Goal: Task Accomplishment & Management: Manage account settings

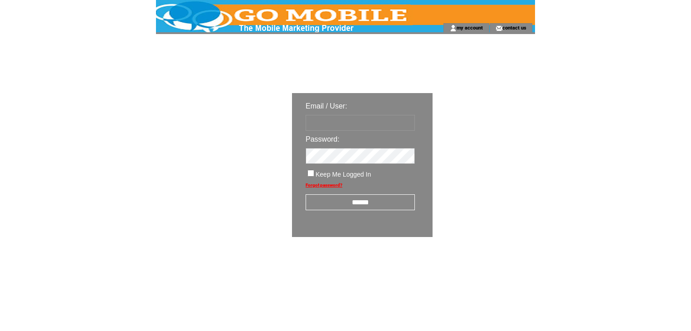
type input "********"
click at [377, 205] on input "******" at bounding box center [360, 202] width 109 height 16
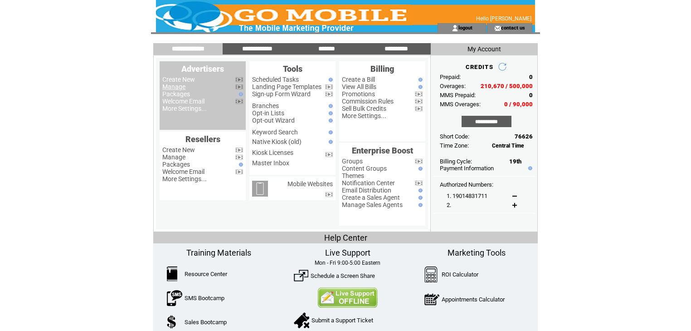
click at [176, 89] on link "Manage" at bounding box center [173, 86] width 23 height 7
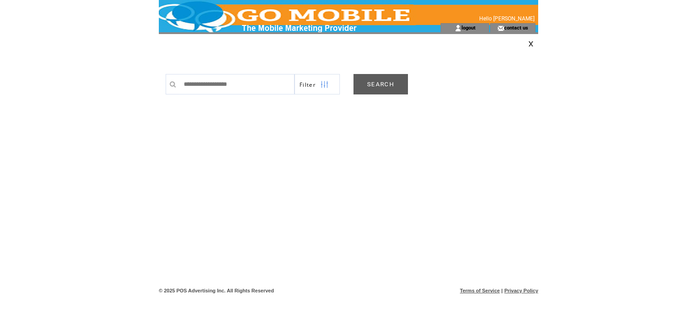
click at [401, 83] on link "SEARCH" at bounding box center [380, 84] width 54 height 20
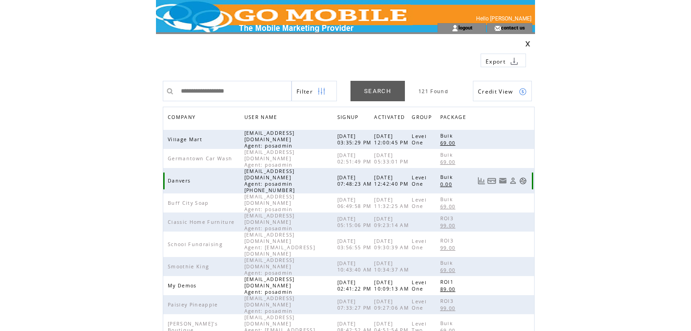
click at [521, 177] on link at bounding box center [523, 181] width 8 height 8
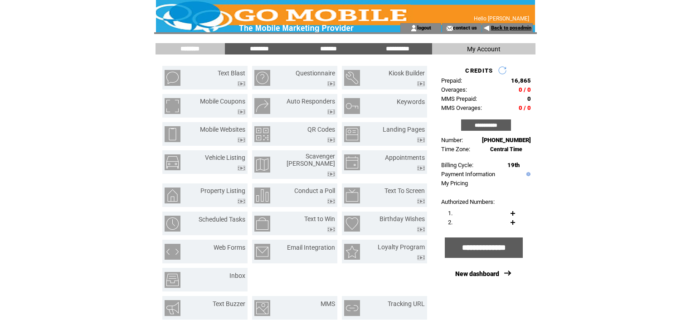
click at [503, 29] on link "Back to posadmin" at bounding box center [511, 28] width 40 height 6
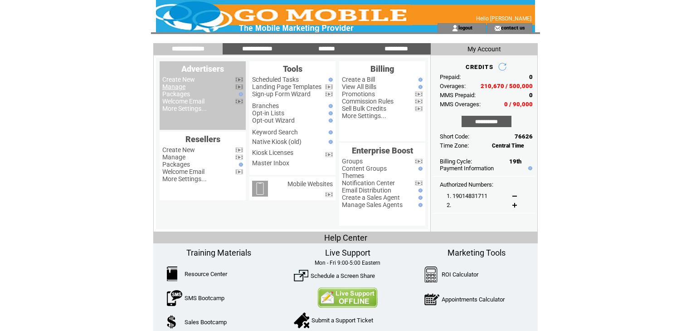
click at [175, 87] on link "Manage" at bounding box center [173, 86] width 23 height 7
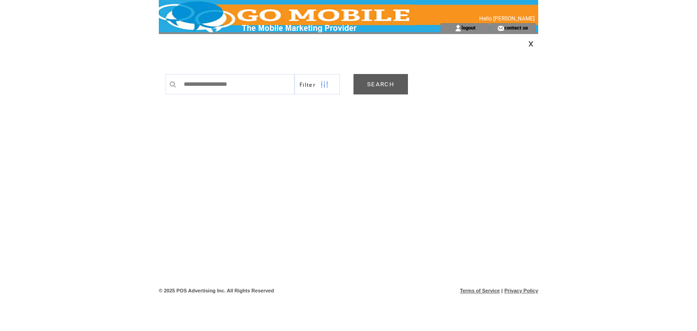
click at [392, 80] on link "SEARCH" at bounding box center [380, 84] width 54 height 20
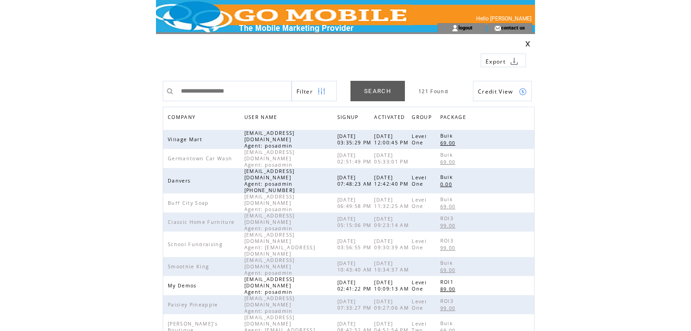
click at [182, 110] on th "COMPANY" at bounding box center [206, 118] width 77 height 23
click at [188, 118] on span "COMPANY" at bounding box center [183, 118] width 30 height 13
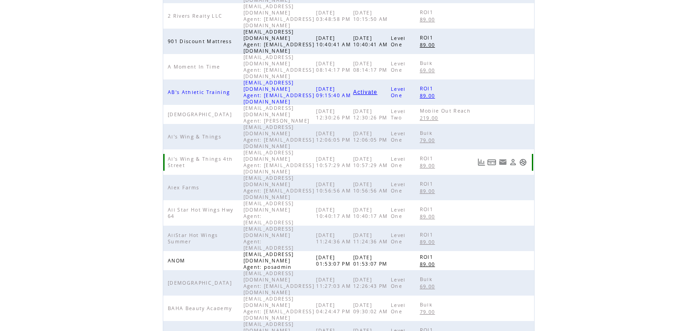
scroll to position [210, 0]
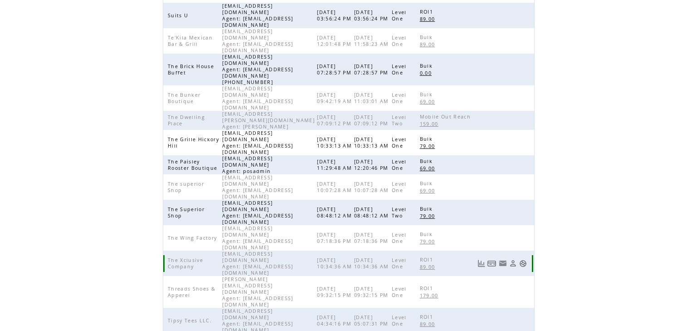
scroll to position [113, 0]
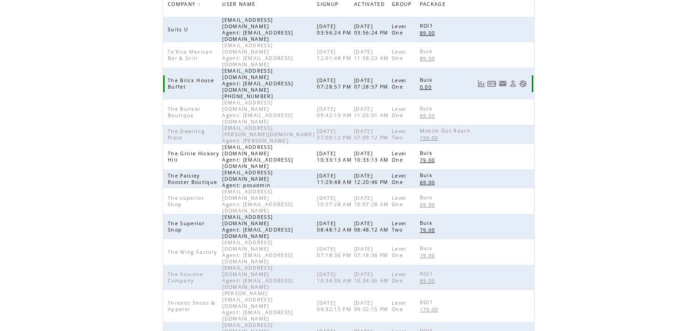
click at [523, 80] on link at bounding box center [523, 84] width 8 height 8
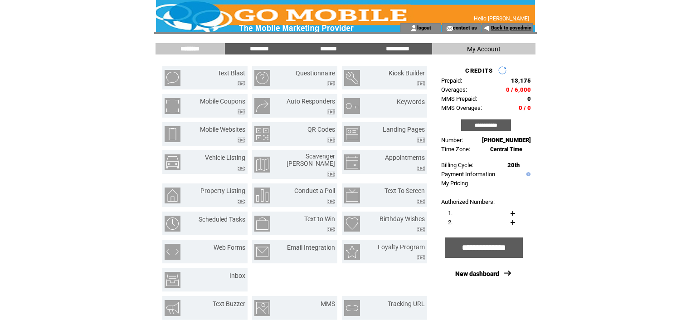
click at [502, 25] on link "Back to posadmin" at bounding box center [511, 28] width 40 height 6
